Goal: Obtain resource: Obtain resource

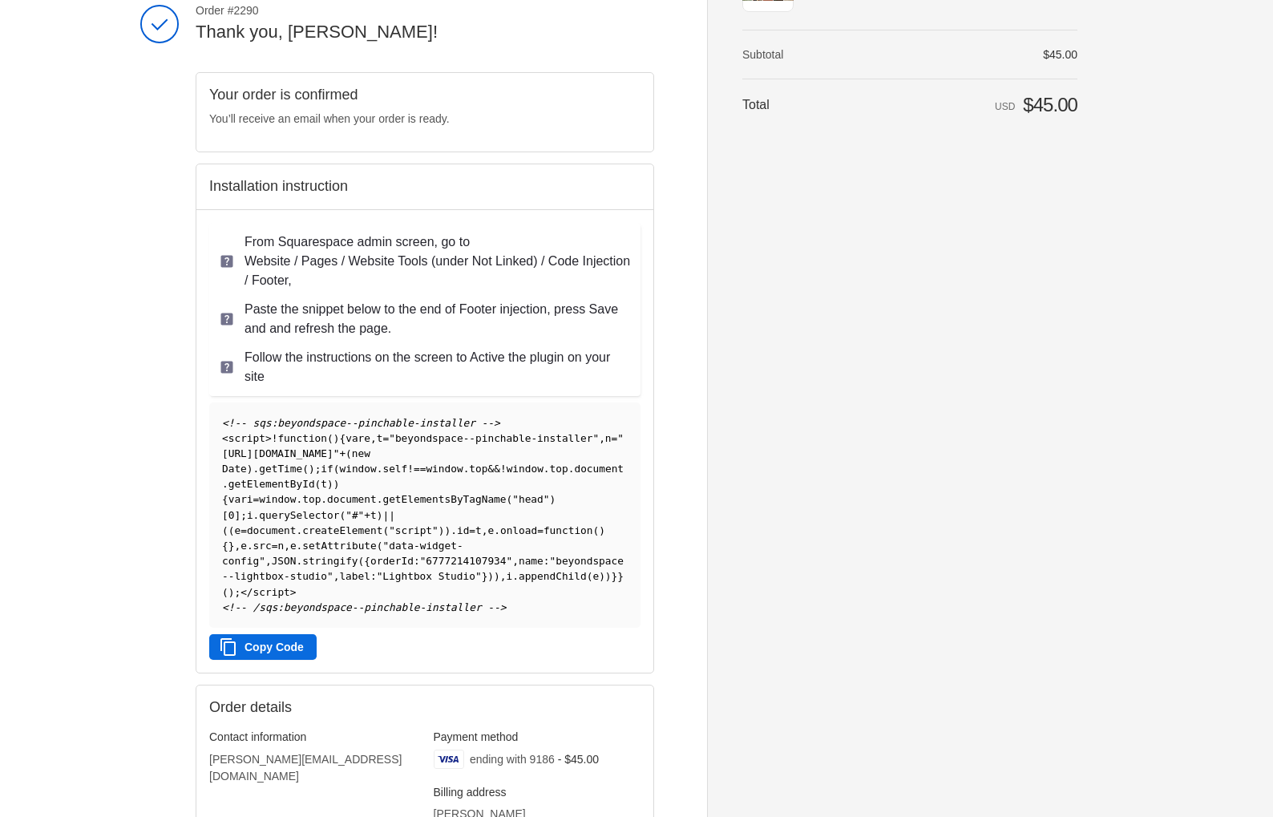
scroll to position [127, 0]
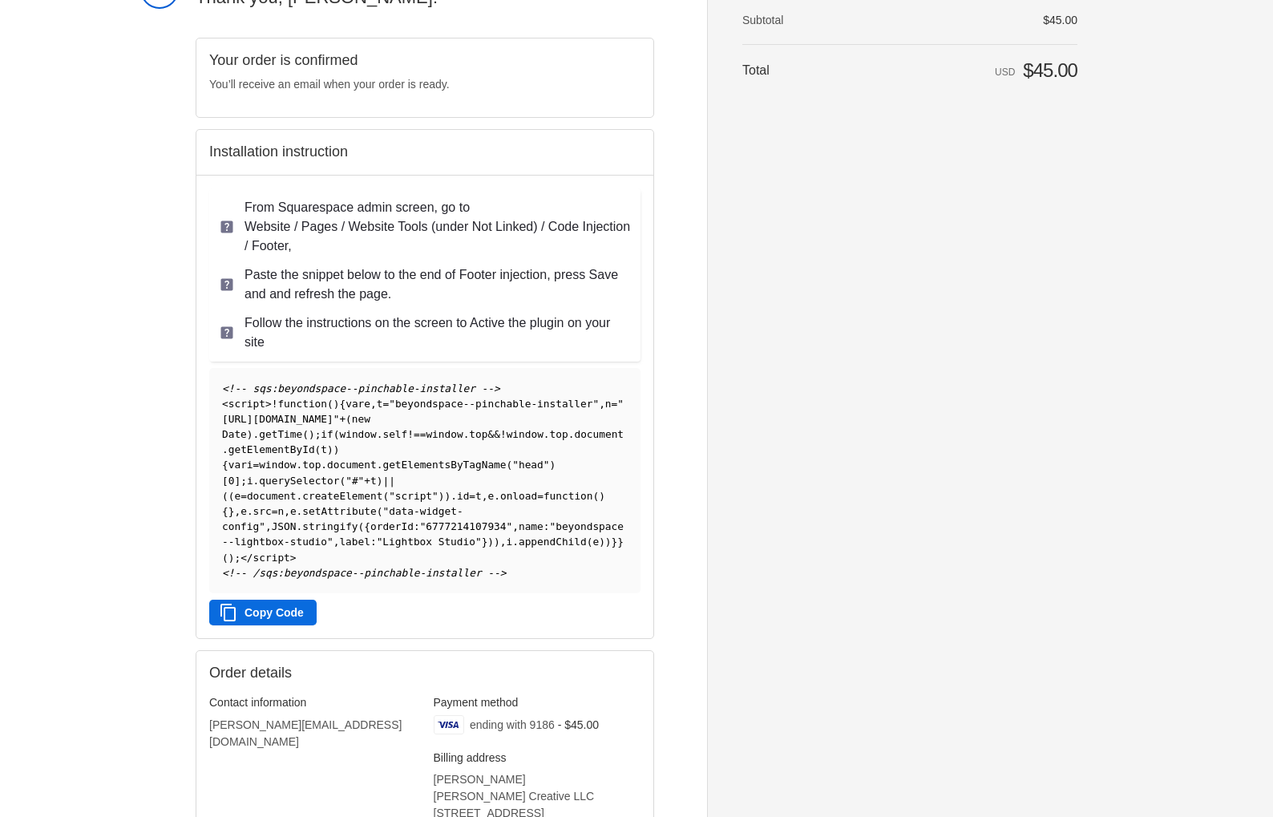
click at [281, 625] on button "Copy Code" at bounding box center [262, 612] width 107 height 26
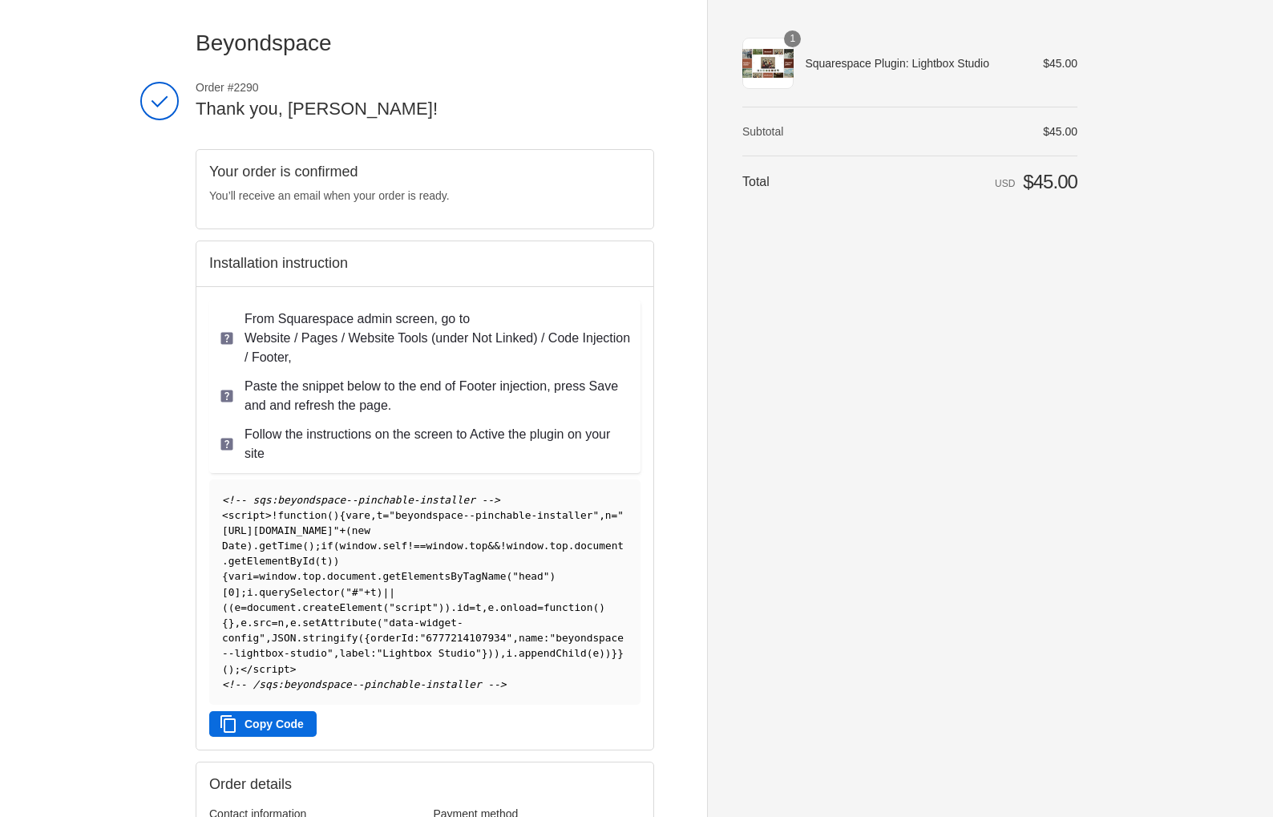
scroll to position [11, 0]
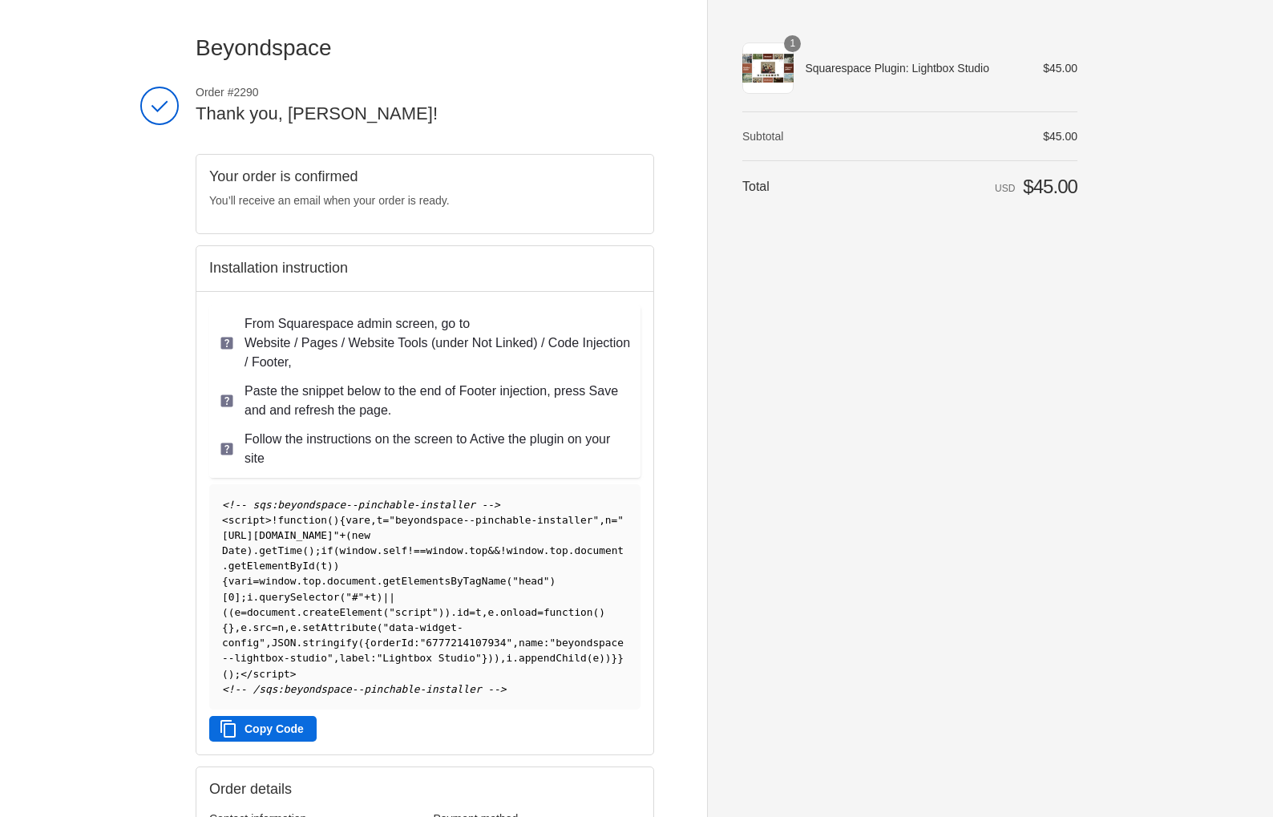
click at [268, 741] on button "Copy Code" at bounding box center [262, 729] width 107 height 26
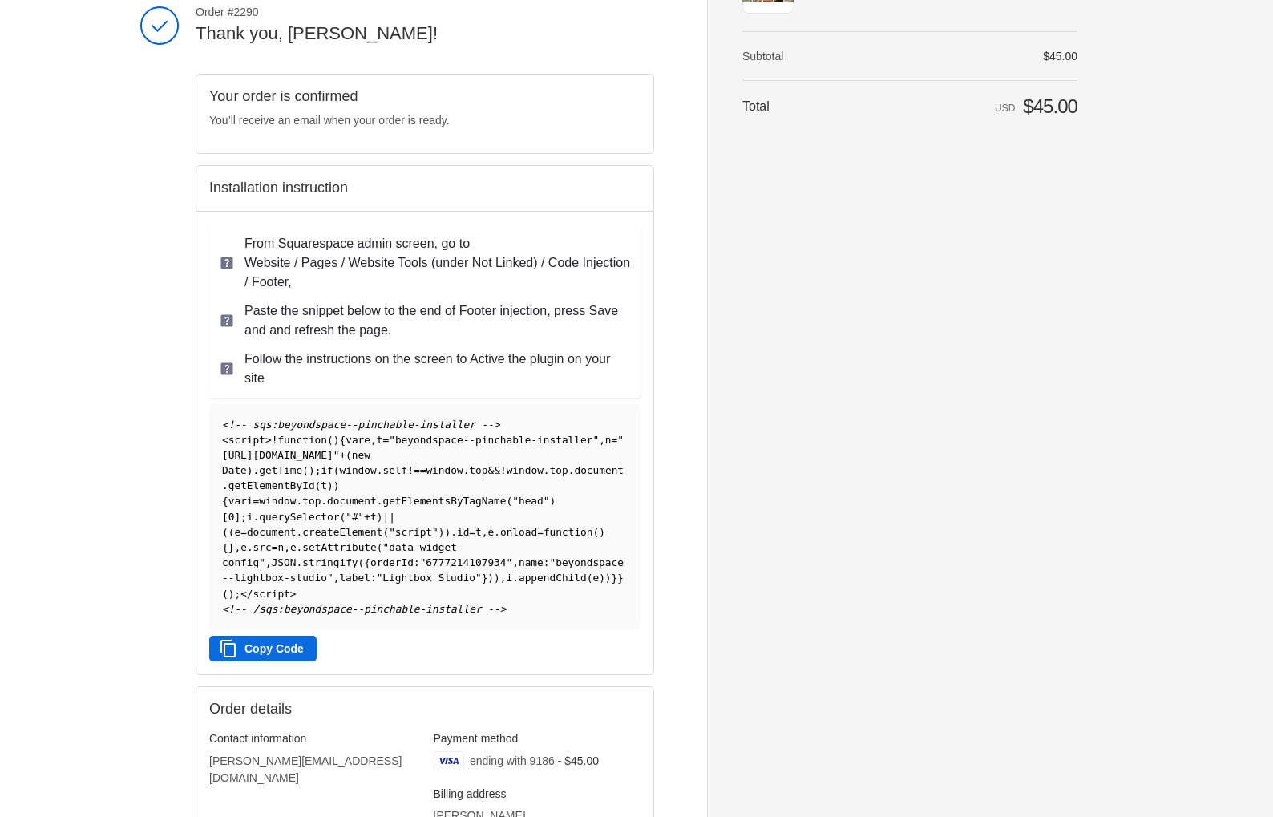
scroll to position [0, 0]
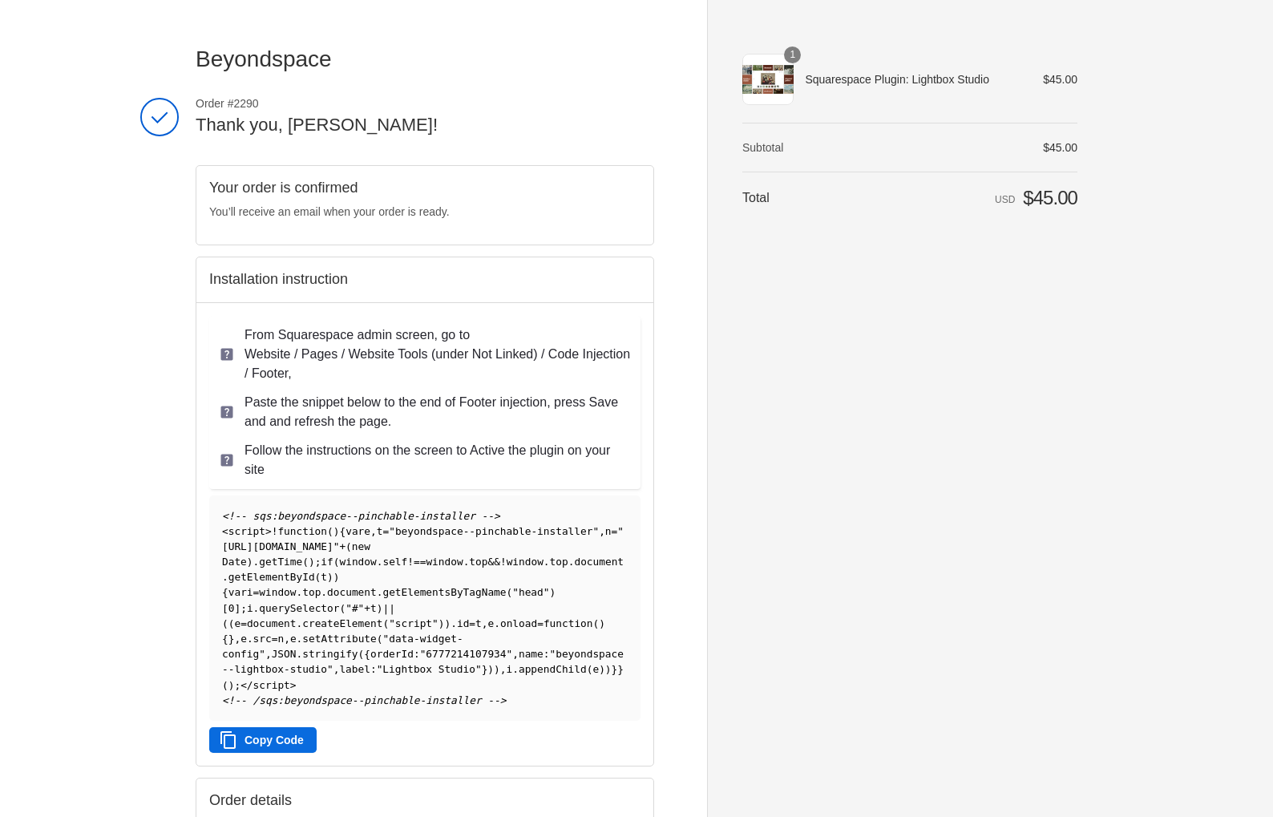
click at [268, 65] on span "Beyondspace" at bounding box center [264, 58] width 136 height 25
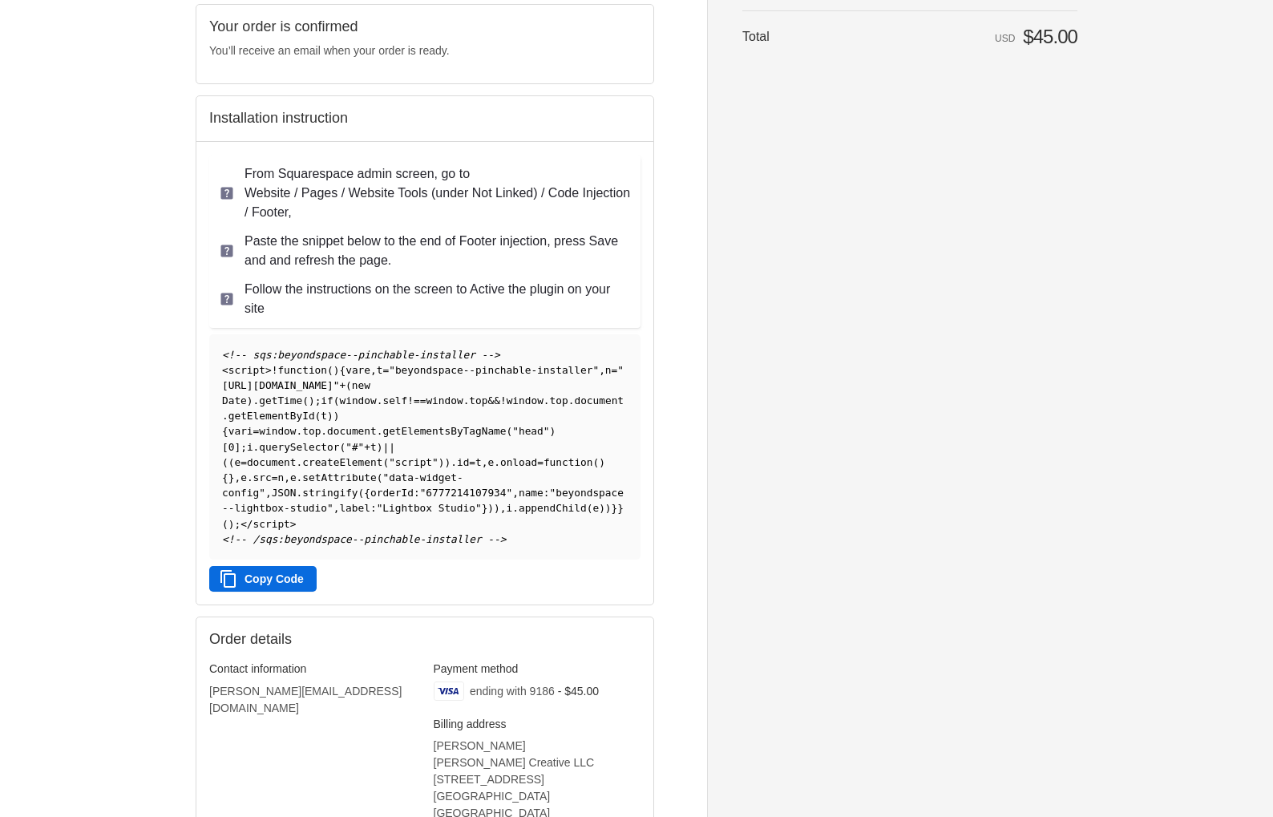
scroll to position [189, 0]
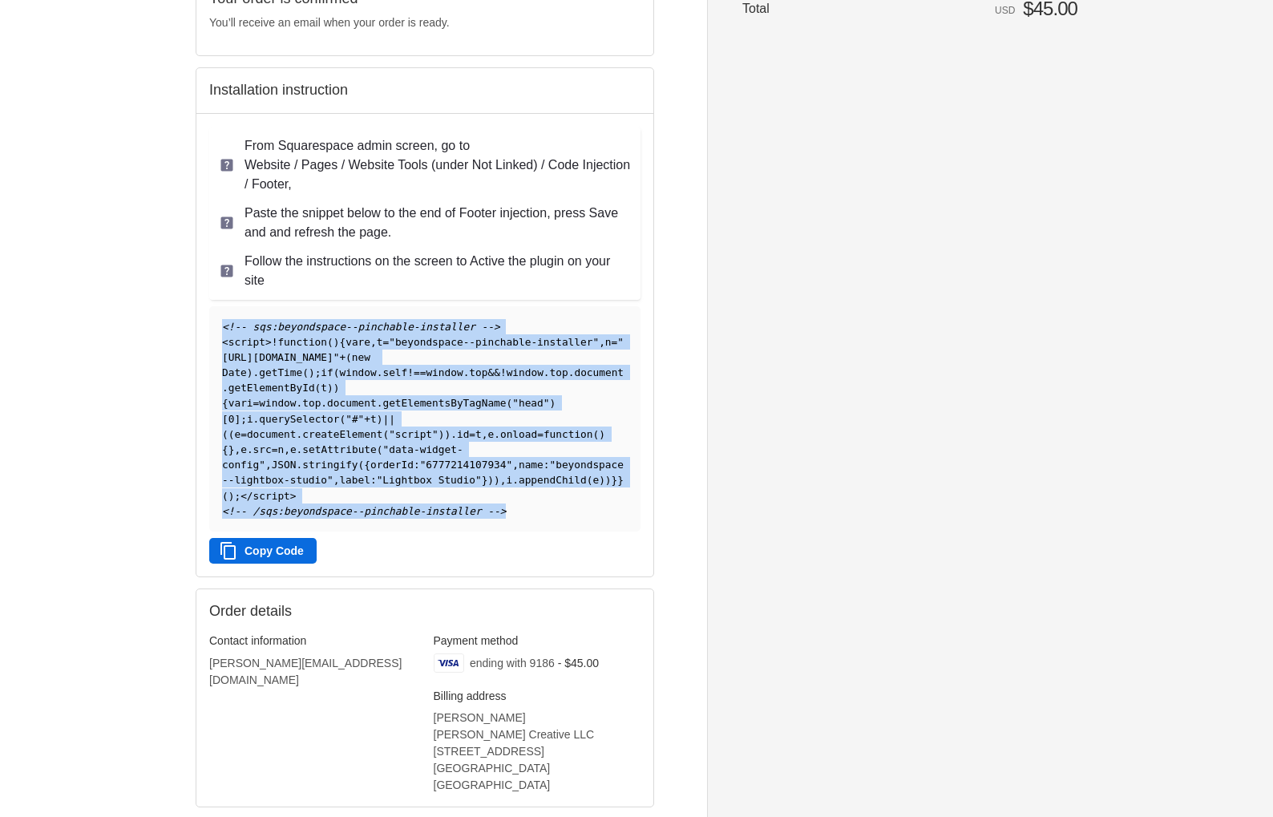
drag, startPoint x: 221, startPoint y: 325, endPoint x: 571, endPoint y: 524, distance: 403.1
click at [571, 524] on pre "<!-- sqs:beyondspace--pinchable-installer --> < script > ! function ( ) { var e…" at bounding box center [424, 418] width 431 height 225
click at [276, 563] on button "Copy Code" at bounding box center [262, 551] width 107 height 26
